Goal: Complete application form

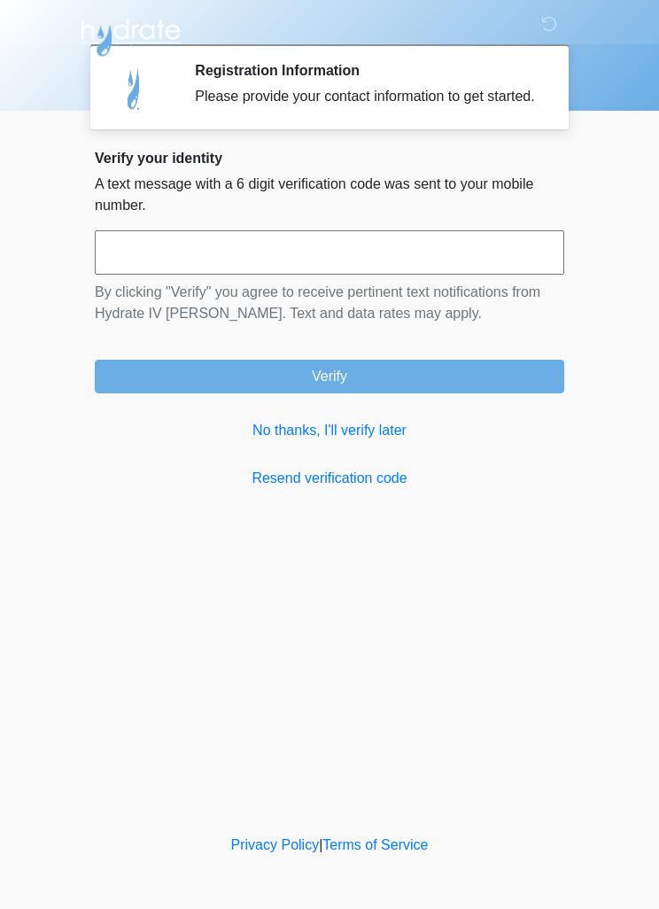
click at [370, 441] on link "No thanks, I'll verify later" at bounding box center [330, 430] width 470 height 21
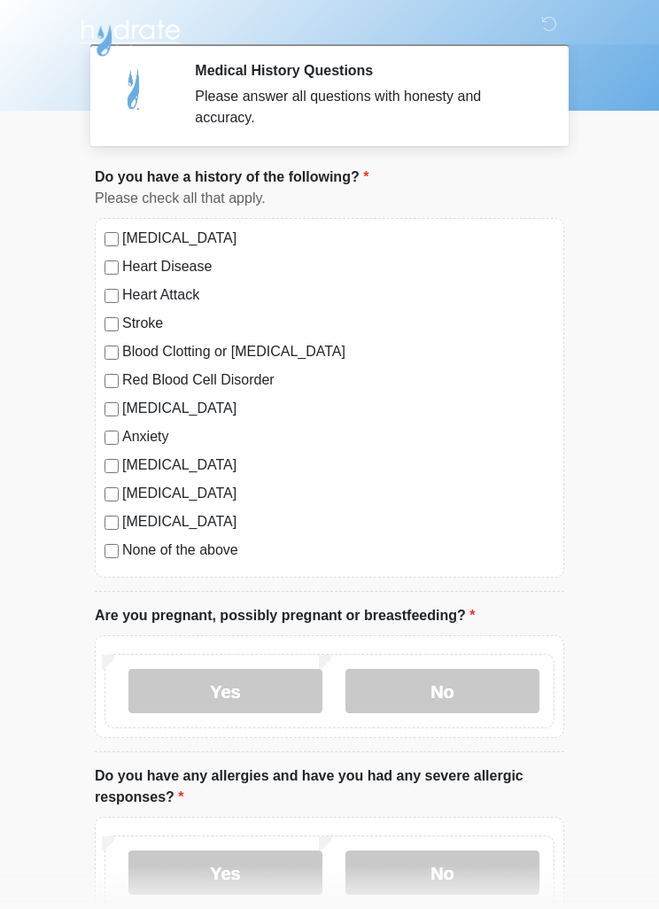
click at [122, 238] on label "[MEDICAL_DATA]" at bounding box center [338, 238] width 433 height 21
click at [451, 694] on label "No" at bounding box center [443, 691] width 194 height 44
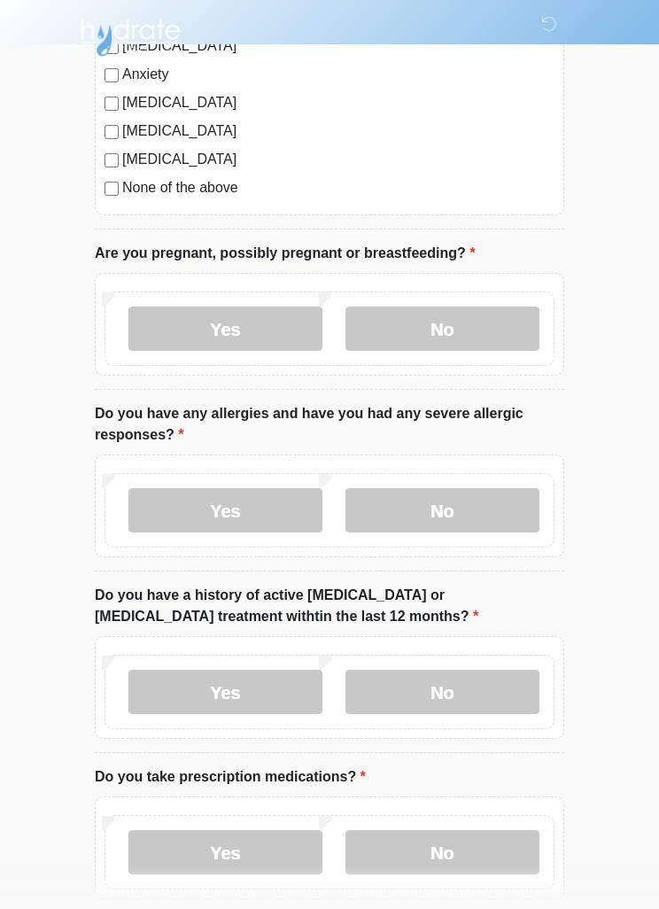
scroll to position [362, 0]
click at [469, 489] on label "No" at bounding box center [443, 511] width 194 height 44
click at [478, 690] on label "No" at bounding box center [443, 692] width 194 height 44
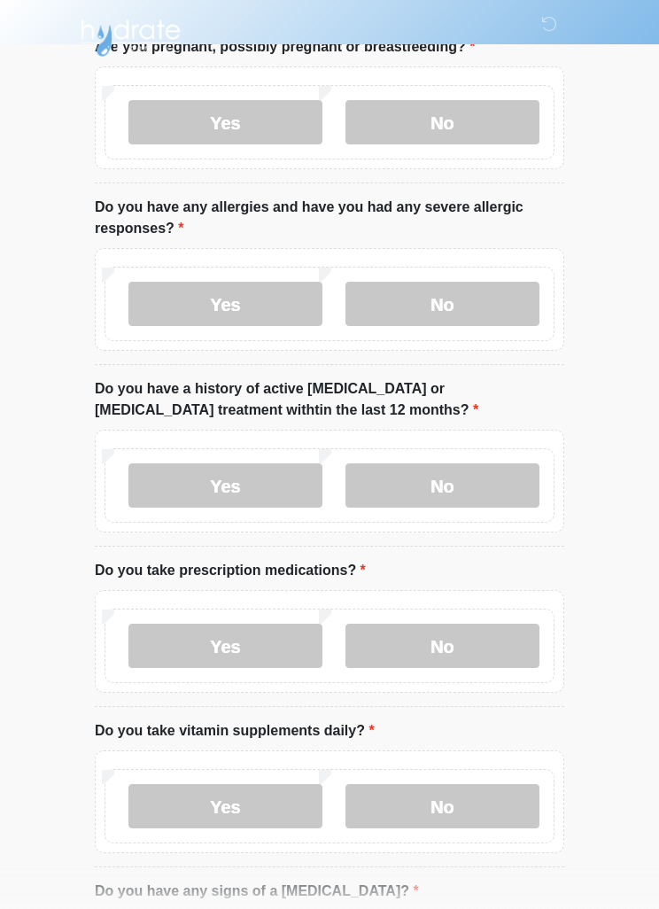
scroll to position [574, 0]
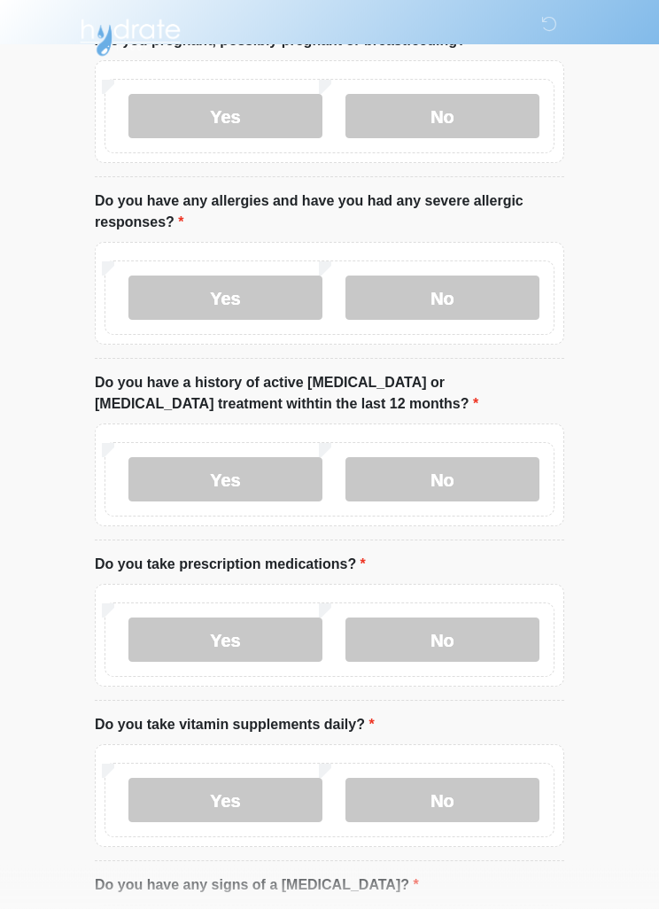
click at [264, 650] on label "Yes" at bounding box center [226, 641] width 194 height 44
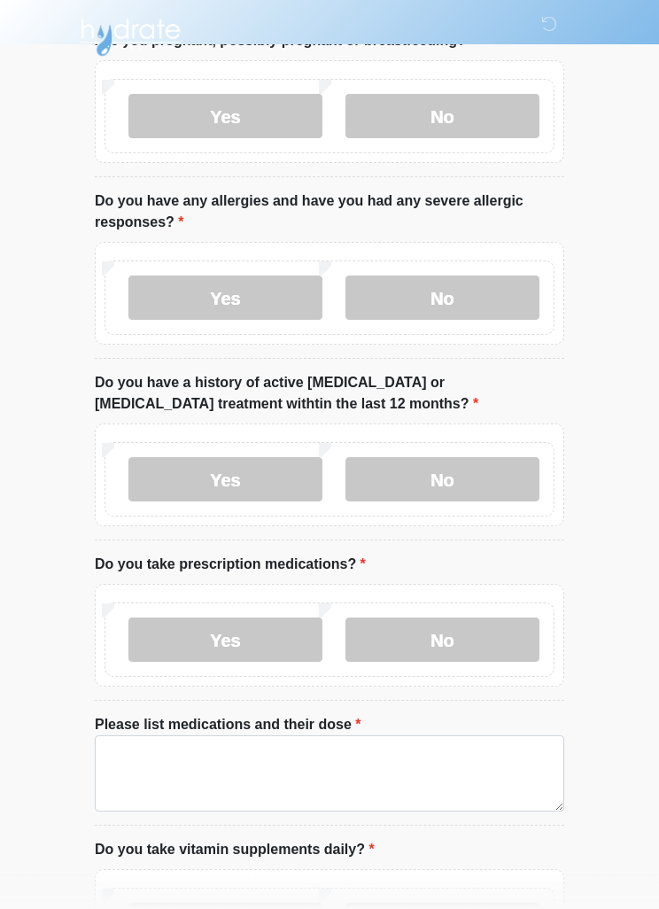
scroll to position [575, 0]
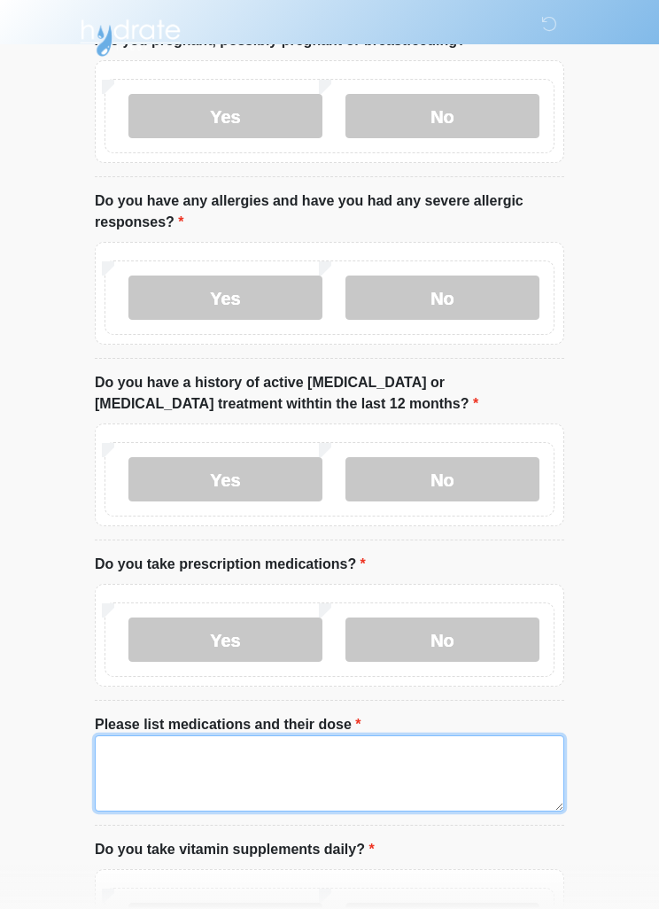
click at [405, 766] on textarea "Please list medications and their dose" at bounding box center [330, 774] width 470 height 76
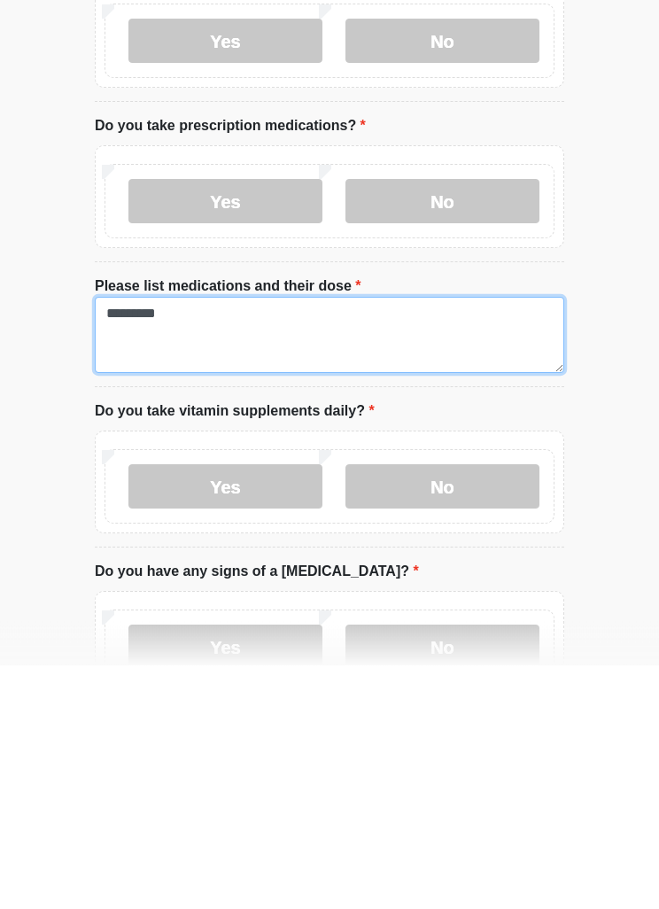
type textarea "*********"
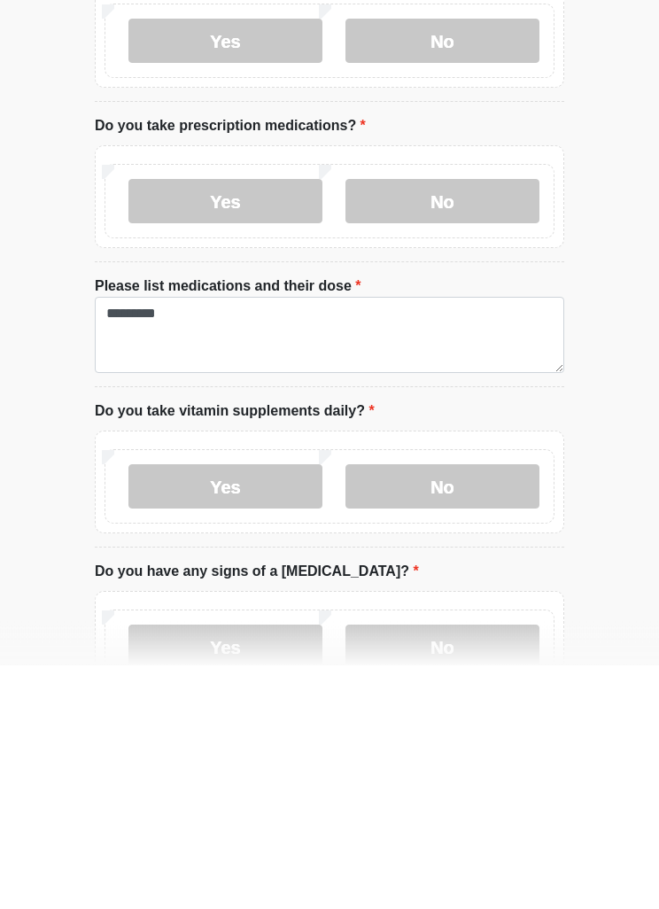
click at [285, 709] on label "Yes" at bounding box center [226, 731] width 194 height 44
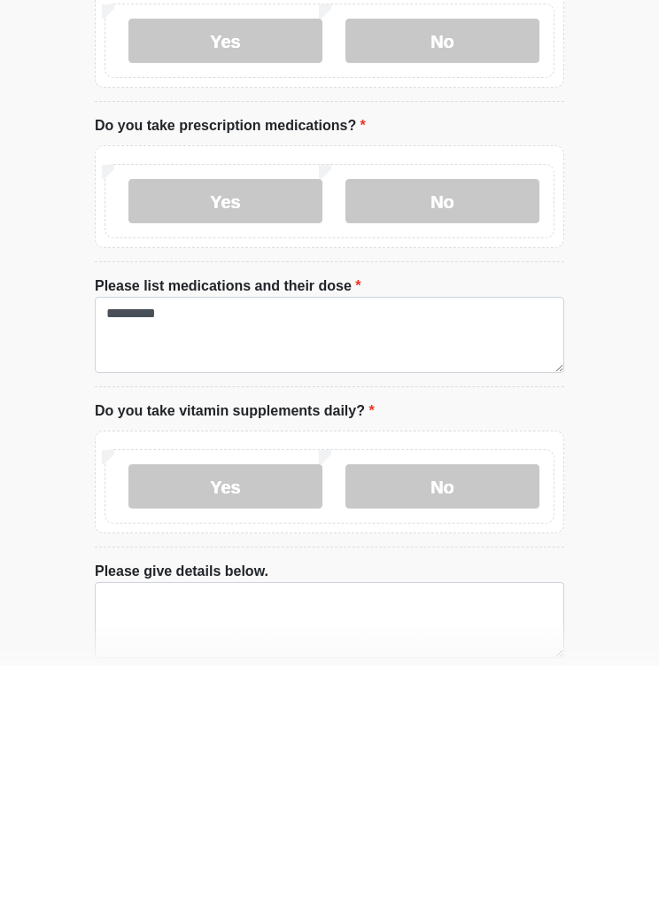
scroll to position [896, 0]
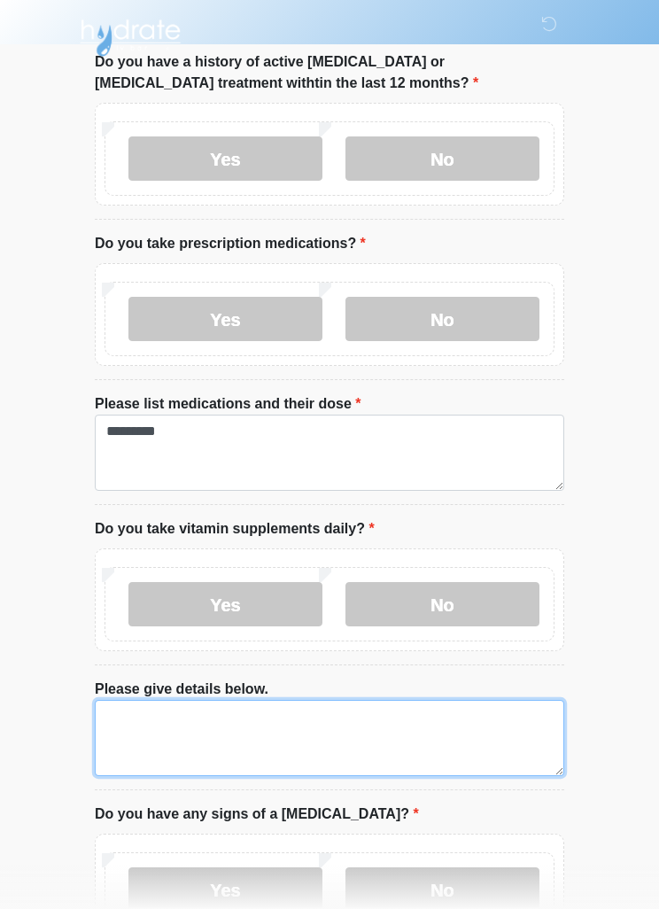
click at [373, 727] on textarea "Please give details below." at bounding box center [330, 738] width 470 height 76
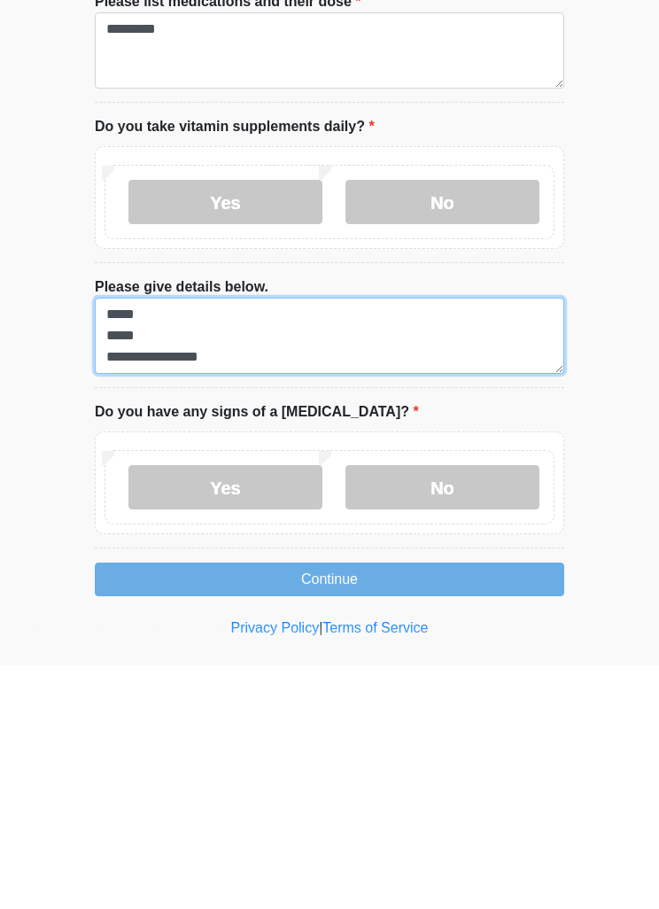
scroll to position [1078, 0]
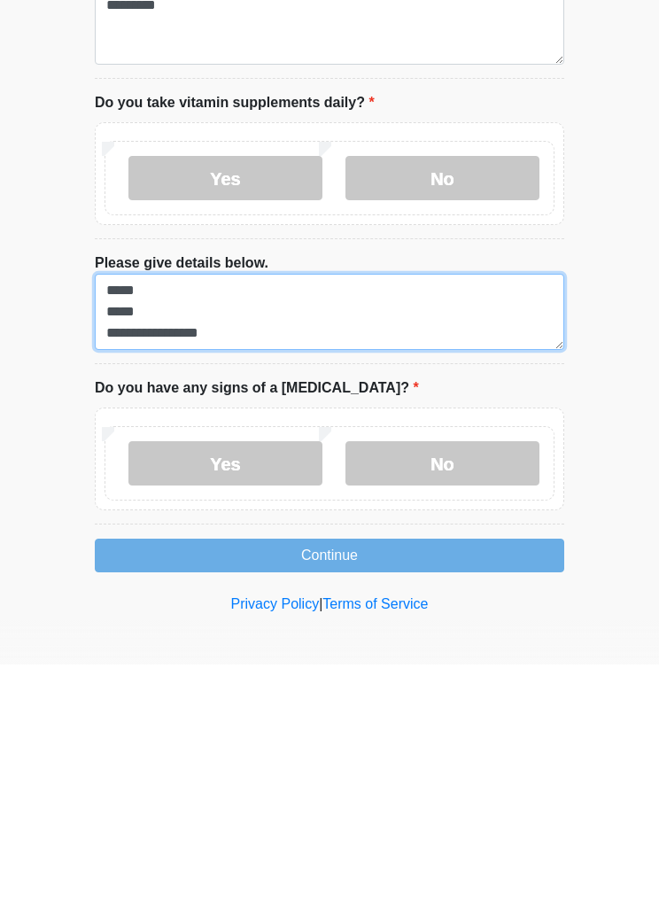
type textarea "**********"
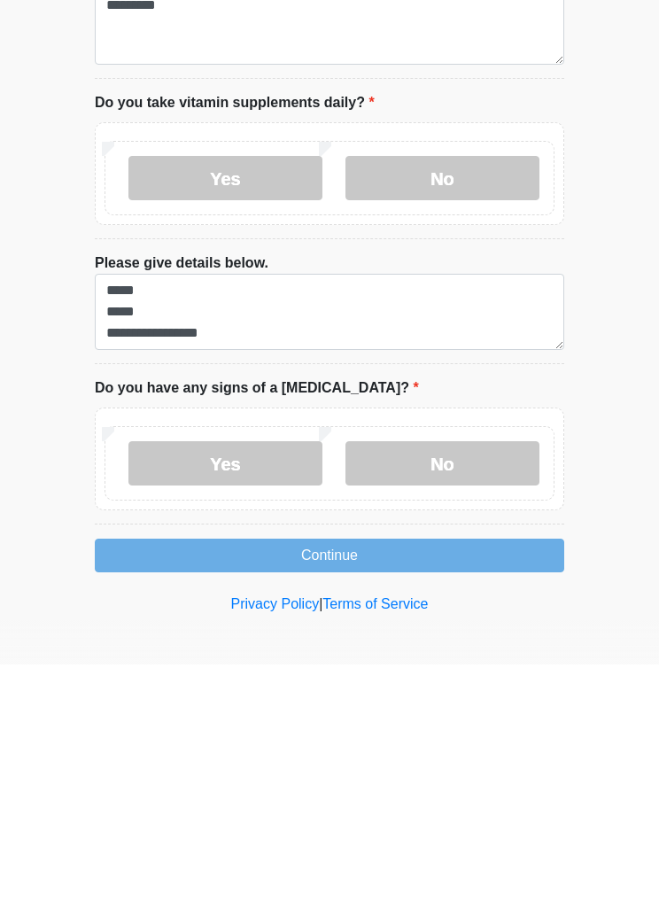
click at [495, 686] on label "No" at bounding box center [443, 708] width 194 height 44
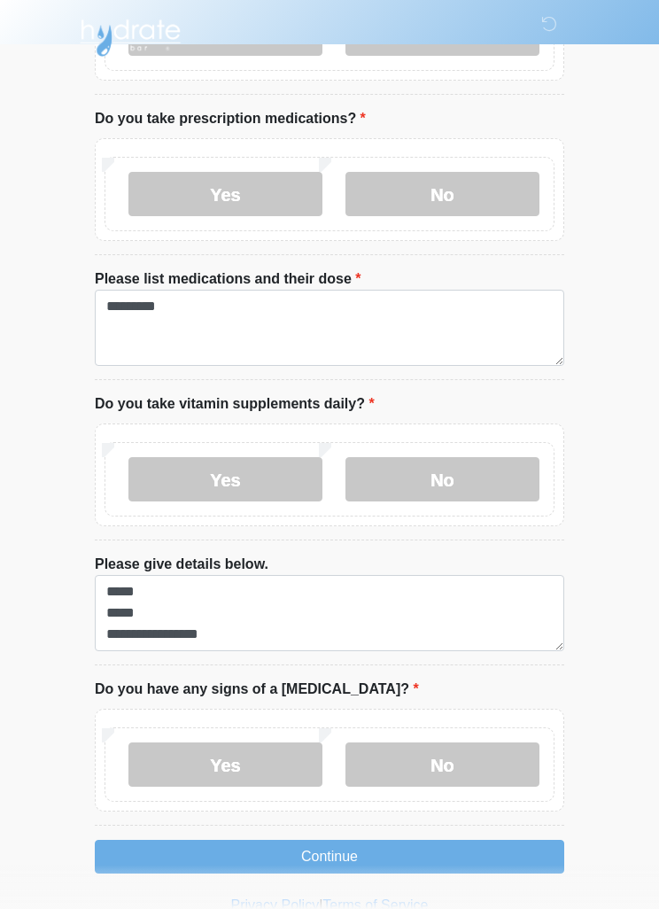
click at [394, 859] on button "Continue" at bounding box center [330, 857] width 470 height 34
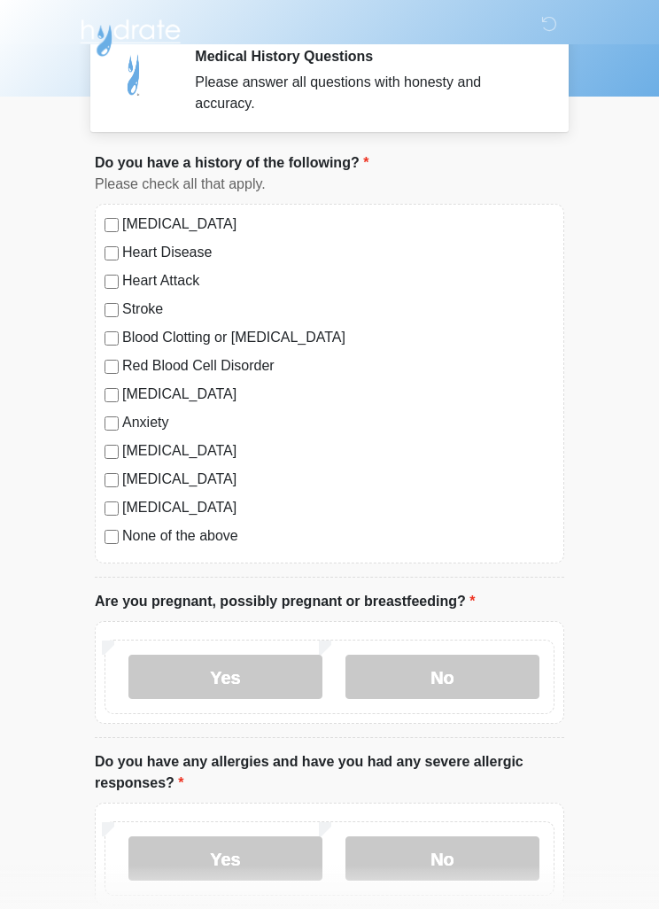
scroll to position [0, 0]
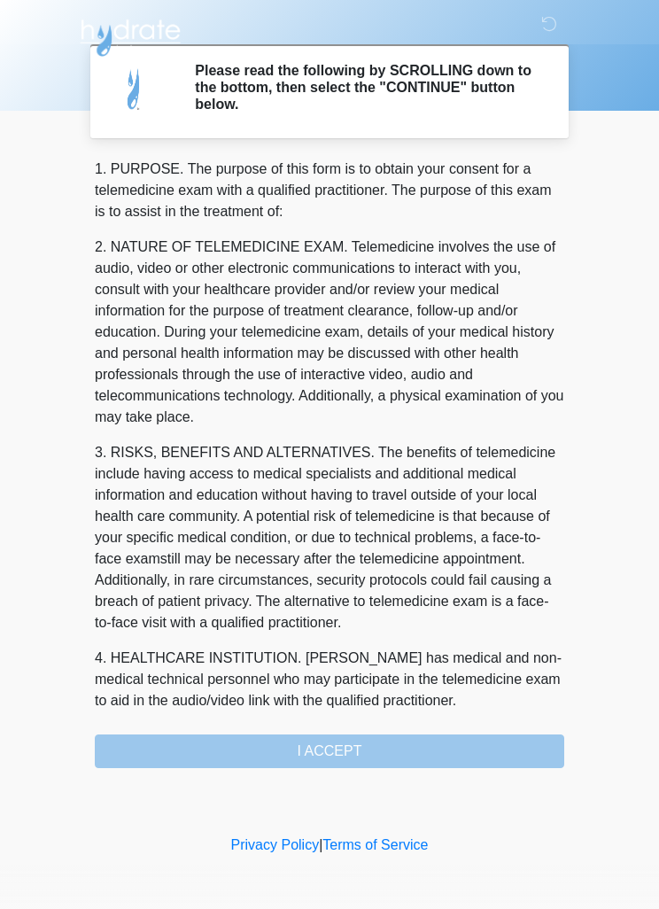
click at [391, 745] on div "1. PURPOSE. The purpose of this form is to obtain your consent for a telemedici…" at bounding box center [330, 464] width 470 height 610
click at [364, 745] on div "1. PURPOSE. The purpose of this form is to obtain your consent for a telemedici…" at bounding box center [330, 464] width 470 height 610
click at [363, 751] on div "1. PURPOSE. The purpose of this form is to obtain your consent for a telemedici…" at bounding box center [330, 464] width 470 height 610
click at [460, 667] on p "4. HEALTHCARE INSTITUTION. Hydrate IV Bar - Chandler has medical and non-medica…" at bounding box center [330, 680] width 470 height 64
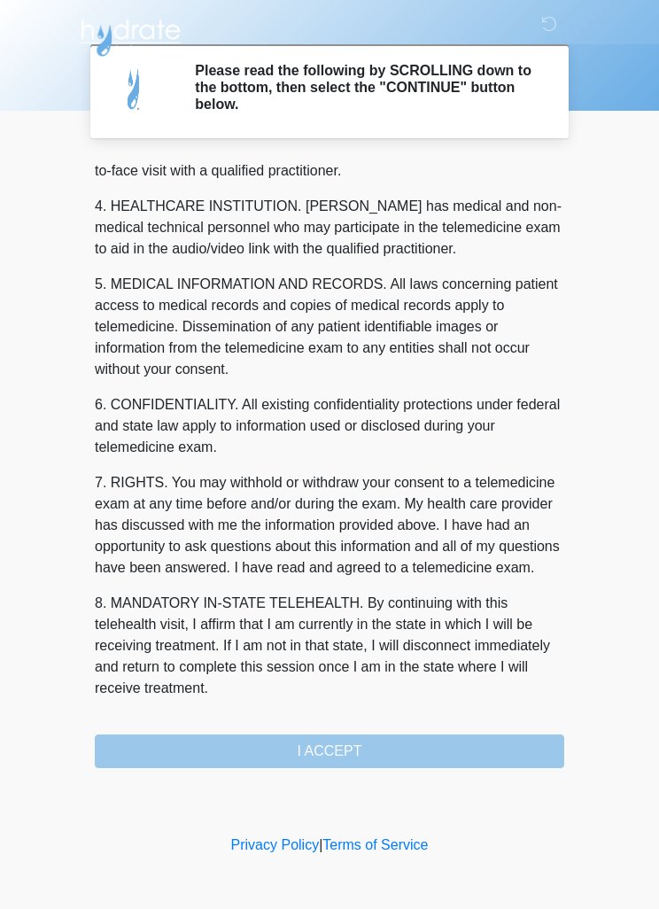
scroll to position [495, 0]
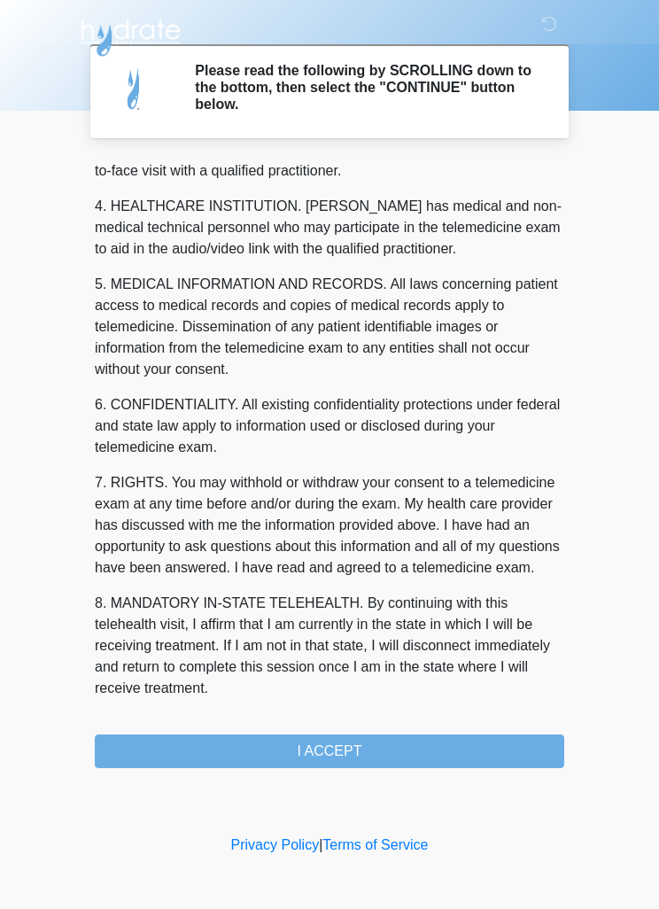
click at [393, 745] on button "I ACCEPT" at bounding box center [330, 752] width 470 height 34
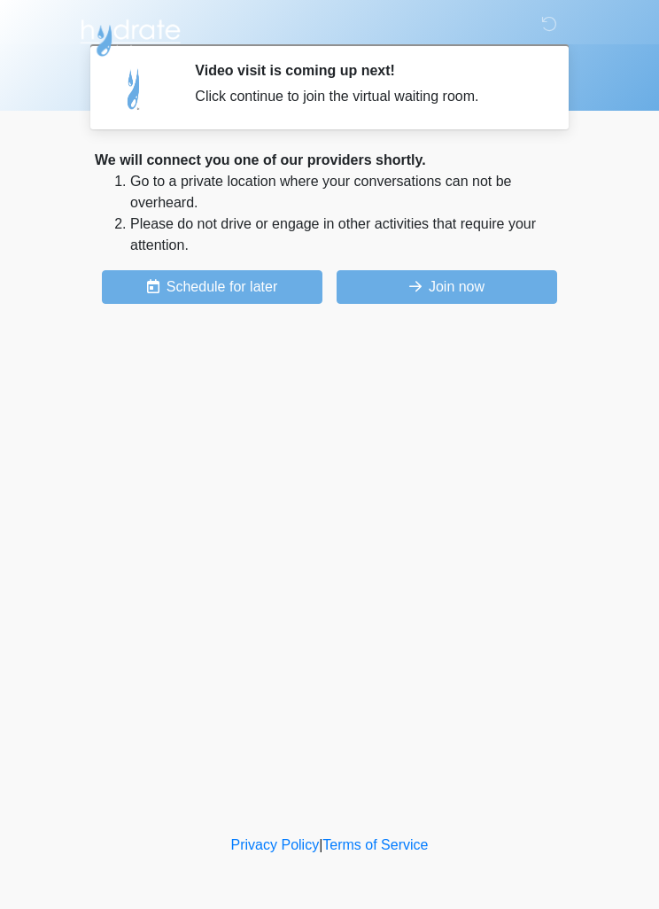
click at [476, 280] on button "Join now" at bounding box center [447, 287] width 221 height 34
